Goal: Information Seeking & Learning: Find specific page/section

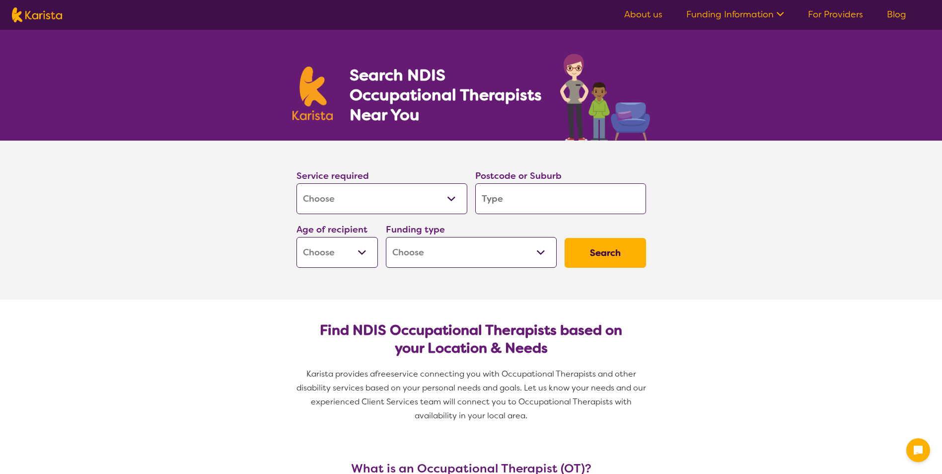
select select "[MEDICAL_DATA]"
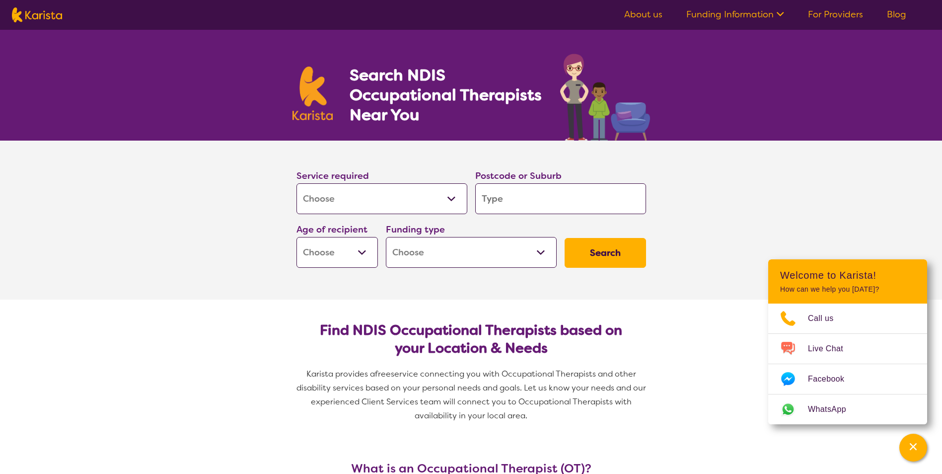
click at [500, 196] on input "search" at bounding box center [560, 198] width 171 height 31
type input "7"
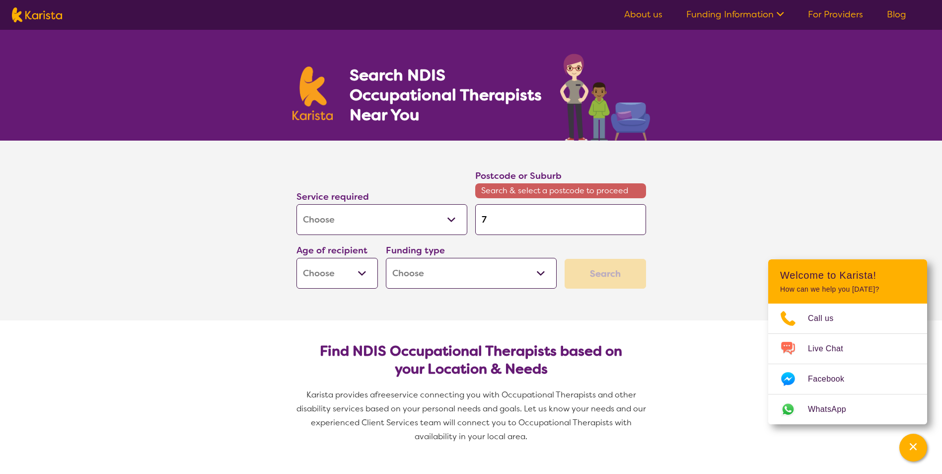
type input "73"
type input "7"
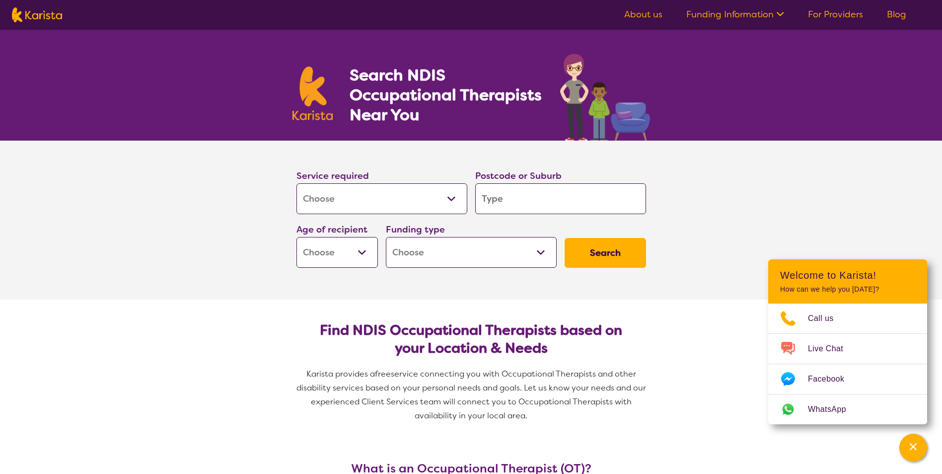
click at [496, 251] on select "Home Care Package (HCP) National Disability Insurance Scheme (NDIS) I don't know" at bounding box center [471, 252] width 171 height 31
select select "NDIS"
click at [386, 237] on select "Home Care Package (HCP) National Disability Insurance Scheme (NDIS) I don't know" at bounding box center [471, 252] width 171 height 31
select select "NDIS"
click at [322, 255] on select "Early Childhood - 0 to 9 Child - 10 to 11 Adolescent - 12 to 17 Adult - 18 to 6…" at bounding box center [336, 252] width 81 height 31
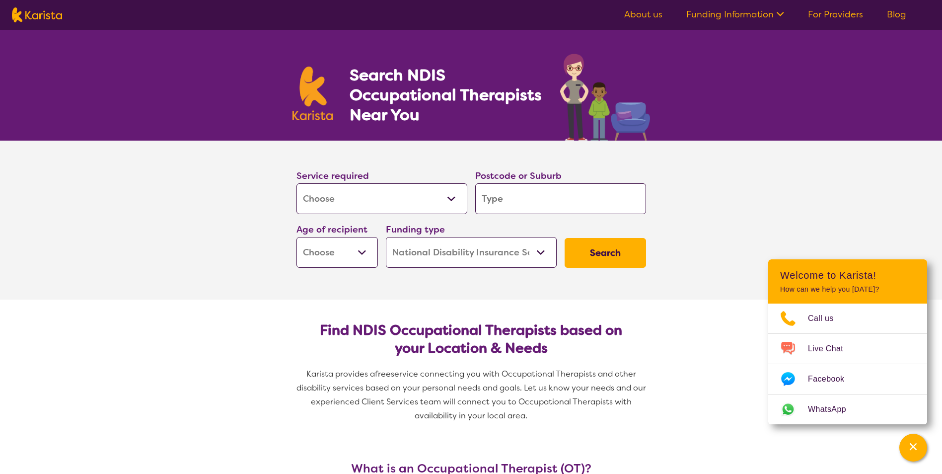
select select "AD"
click at [296, 237] on select "Early Childhood - 0 to 9 Child - 10 to 11 Adolescent - 12 to 17 Adult - 18 to 6…" at bounding box center [336, 252] width 81 height 31
select select "AD"
click at [613, 253] on button "Search" at bounding box center [604, 253] width 81 height 30
click at [527, 183] on input "search" at bounding box center [560, 198] width 171 height 31
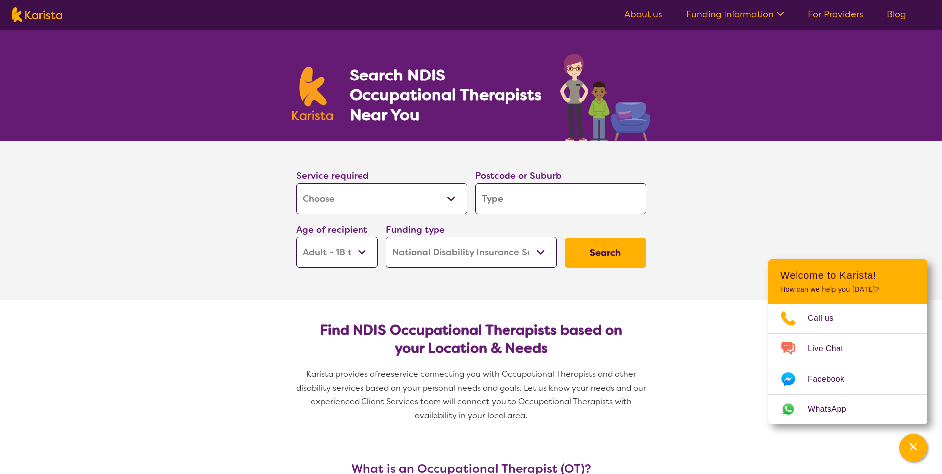
type input "7"
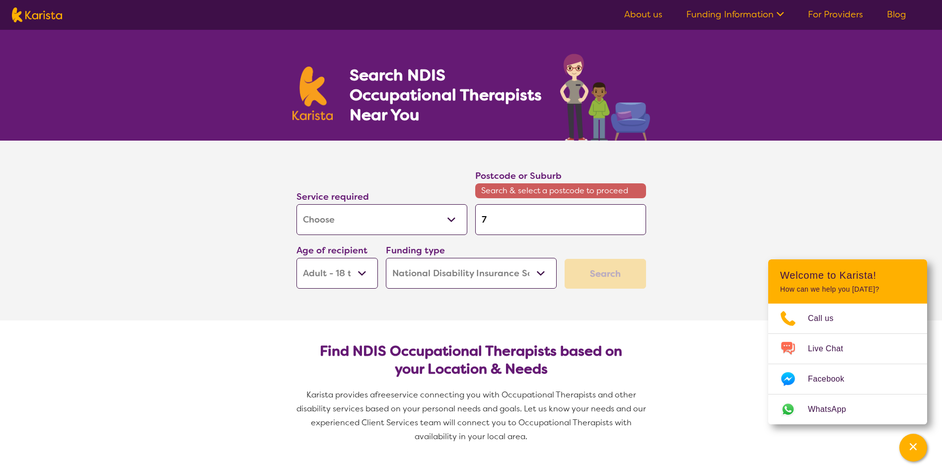
type input "73"
type input "730"
type input "7307"
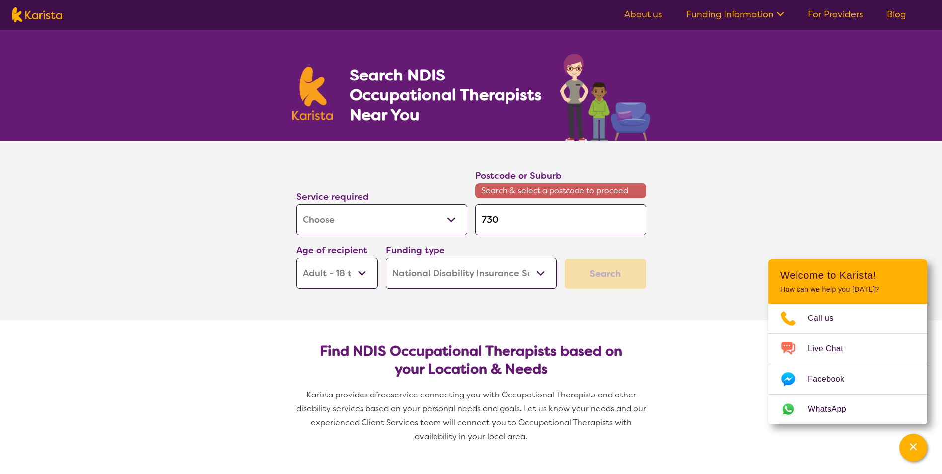
type input "7307"
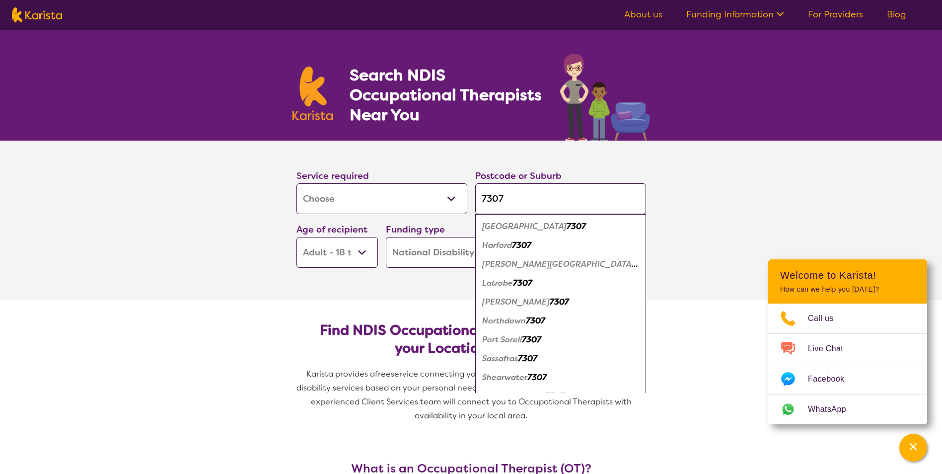
type input "7307"
click at [505, 281] on em "Latrobe" at bounding box center [497, 282] width 31 height 10
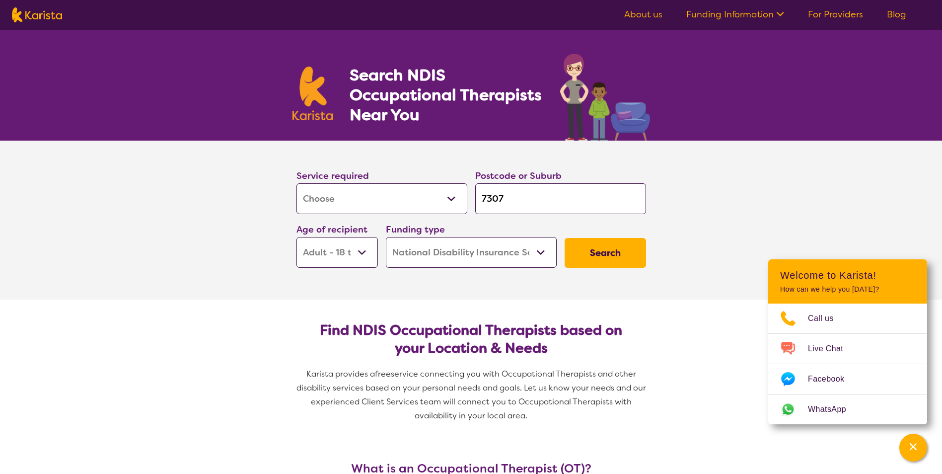
click at [603, 244] on button "Search" at bounding box center [604, 253] width 81 height 30
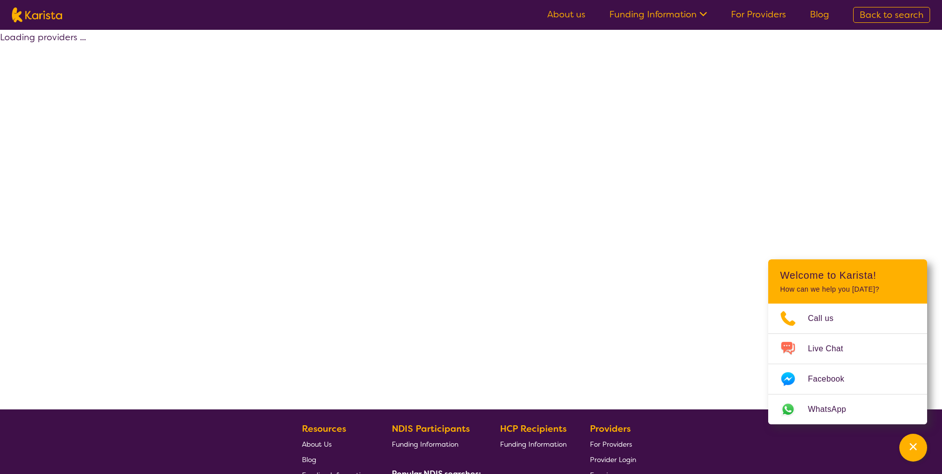
select select "by_score"
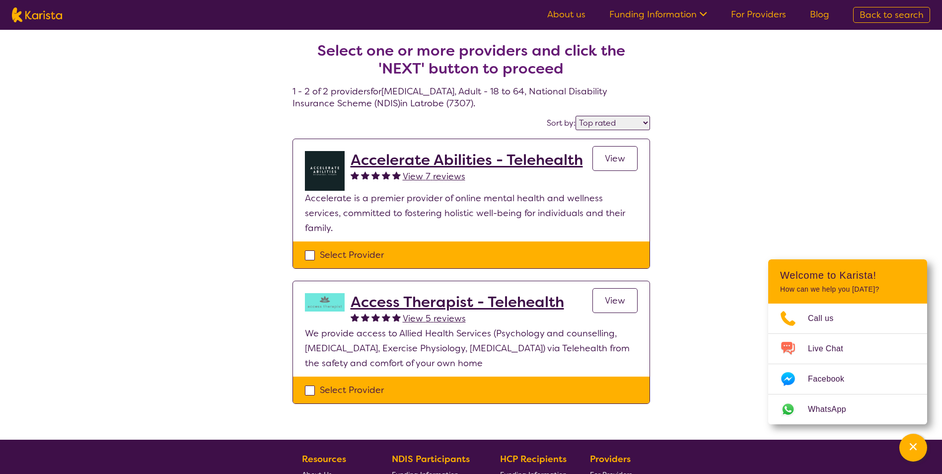
select select "[MEDICAL_DATA]"
select select "AD"
select select "NDIS"
select select "[MEDICAL_DATA]"
select select "AD"
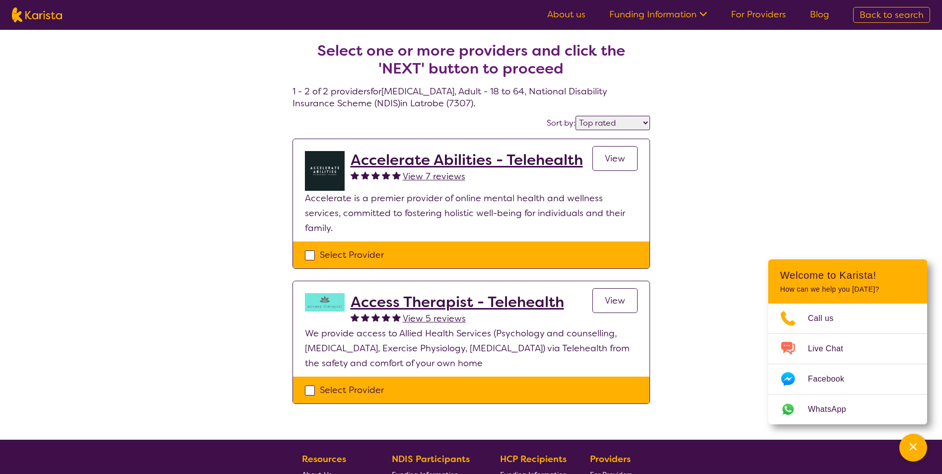
select select "NDIS"
